Goal: Transaction & Acquisition: Subscribe to service/newsletter

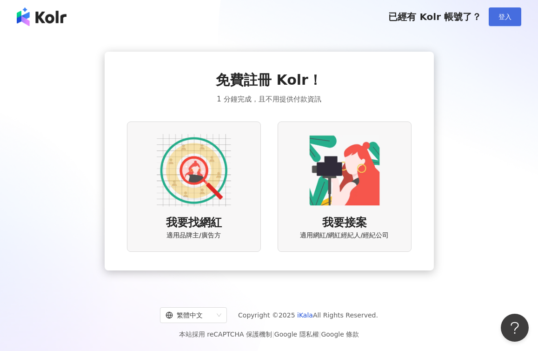
click at [504, 21] on button "登入" at bounding box center [505, 16] width 33 height 19
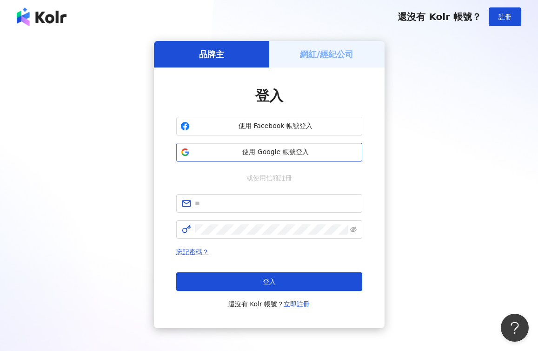
click at [247, 149] on span "使用 Google 帳號登入" at bounding box center [276, 151] width 165 height 9
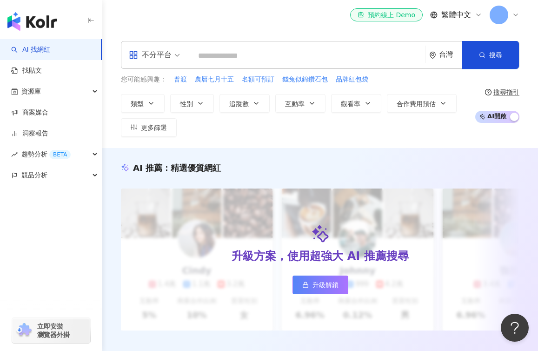
click at [464, 15] on span "繁體中文" at bounding box center [456, 15] width 30 height 10
click at [511, 15] on div at bounding box center [505, 15] width 30 height 19
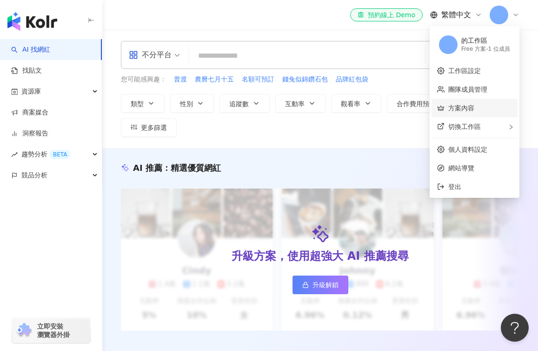
click at [467, 110] on link "方案內容" at bounding box center [461, 107] width 26 height 7
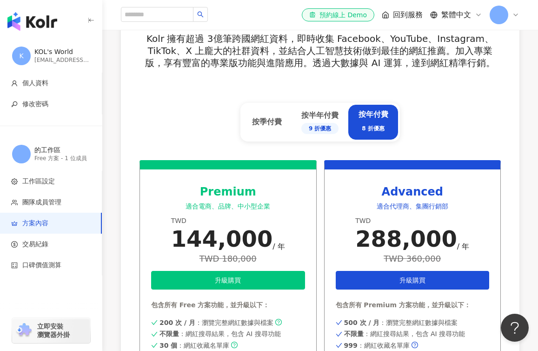
scroll to position [396, 0]
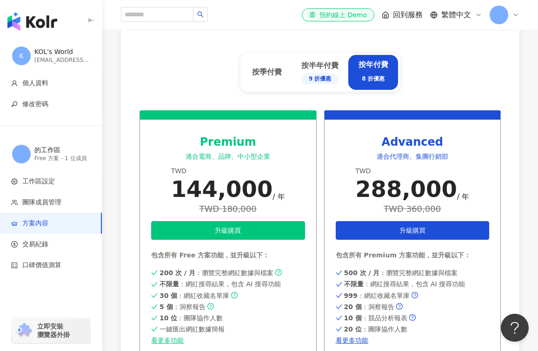
click at [285, 138] on div "Premium" at bounding box center [228, 142] width 154 height 16
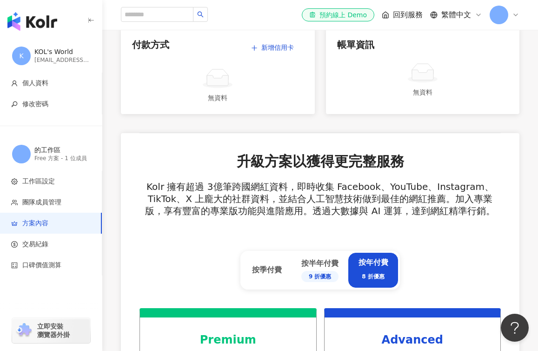
scroll to position [261, 0]
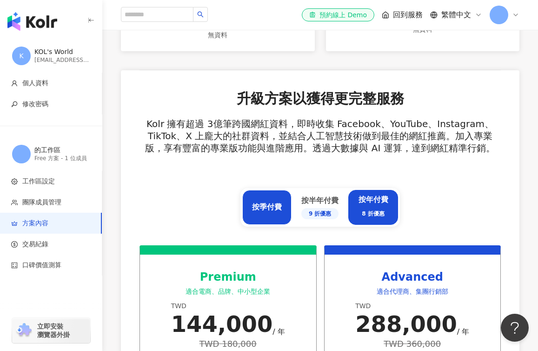
click at [280, 200] on div "按季付費" at bounding box center [266, 207] width 49 height 35
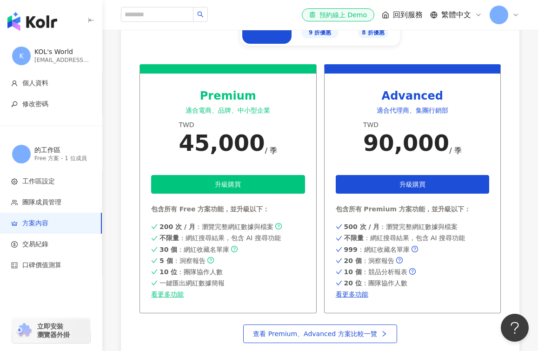
scroll to position [455, 0]
